Goal: Task Accomplishment & Management: Use online tool/utility

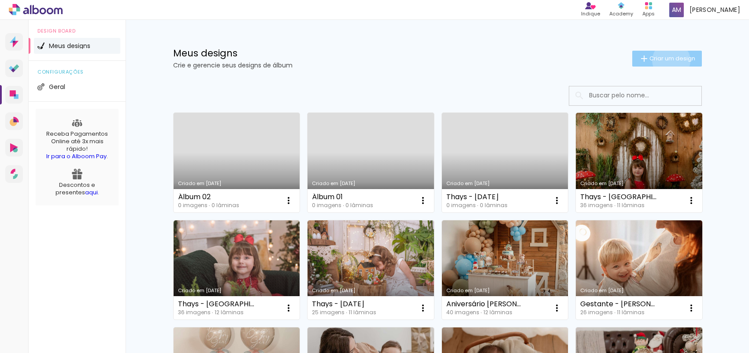
click at [665, 60] on span "Criar um design" at bounding box center [672, 59] width 46 height 6
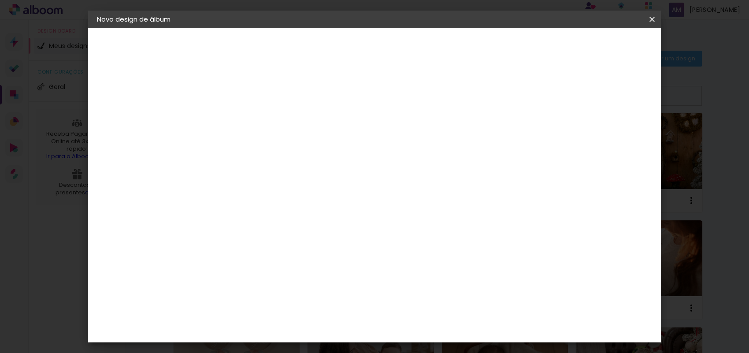
click at [241, 113] on input at bounding box center [241, 118] width 0 height 14
type input "Album 03"
type paper-input "Album 03"
click at [331, 45] on paper-button "Avançar" at bounding box center [309, 46] width 43 height 15
click at [248, 164] on input at bounding box center [263, 167] width 89 height 11
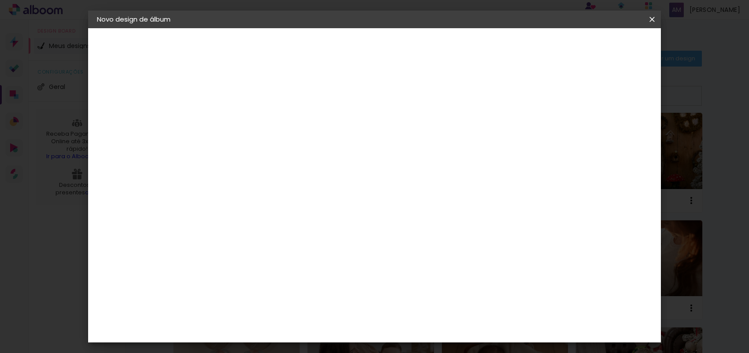
type input "gra"
type paper-input "gra"
click at [262, 226] on paper-item "Grafis" at bounding box center [257, 235] width 82 height 19
click at [261, 226] on paper-item "Grafis" at bounding box center [257, 235] width 82 height 19
click at [0, 0] on slot "Avançar" at bounding box center [0, 0] width 0 height 0
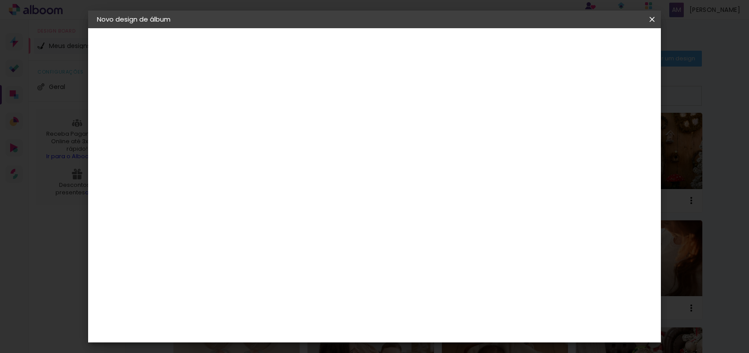
click at [275, 147] on input "text" at bounding box center [258, 154] width 34 height 14
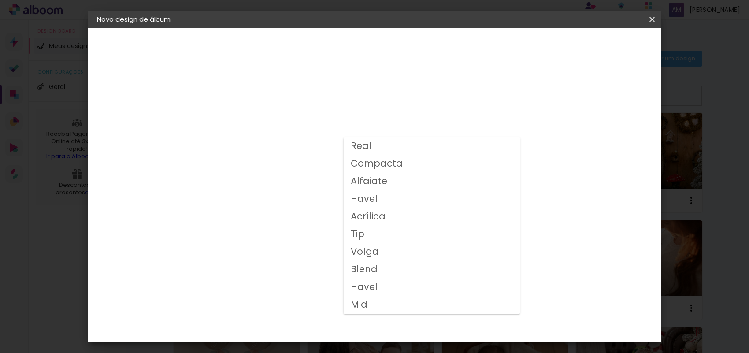
click at [0, 0] on slot "Volga" at bounding box center [0, 0] width 0 height 0
type input "Volga"
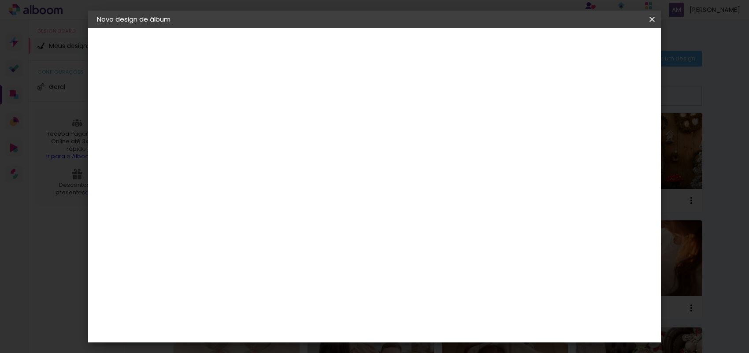
scroll to position [55, 0]
click at [301, 346] on span "20x20" at bounding box center [280, 357] width 41 height 23
click at [0, 0] on slot "Avançar" at bounding box center [0, 0] width 0 height 0
click at [544, 45] on span "Iniciar design" at bounding box center [524, 47] width 40 height 6
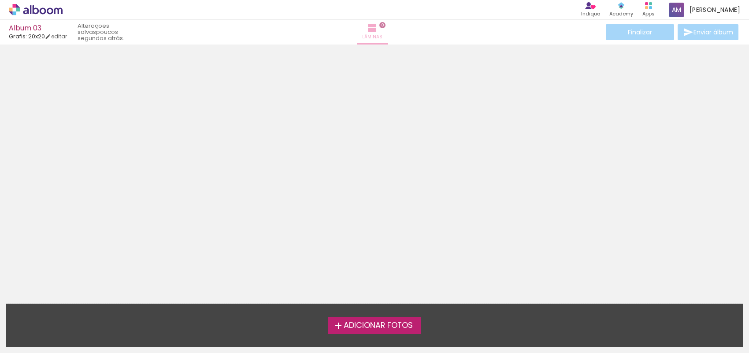
click at [374, 28] on iron-icon at bounding box center [372, 27] width 11 height 11
click at [384, 24] on span "0" at bounding box center [382, 25] width 6 height 6
click at [16, 9] on icon at bounding box center [36, 9] width 54 height 11
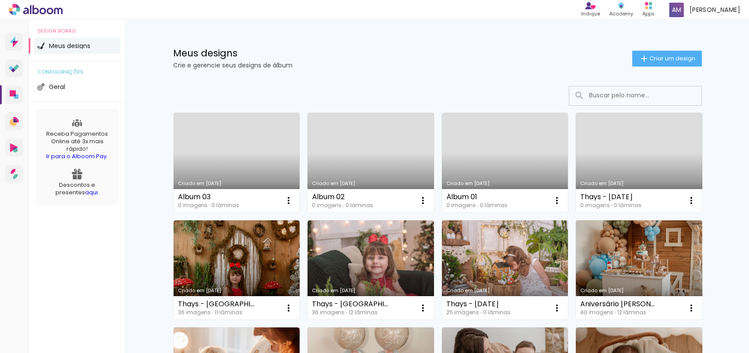
click at [35, 7] on icon at bounding box center [36, 9] width 7 height 9
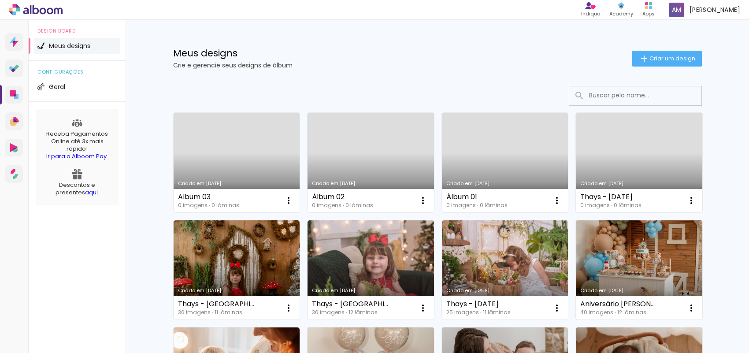
click at [640, 254] on link "Criado em 17/06/25" at bounding box center [639, 270] width 126 height 100
